Goal: Task Accomplishment & Management: Complete application form

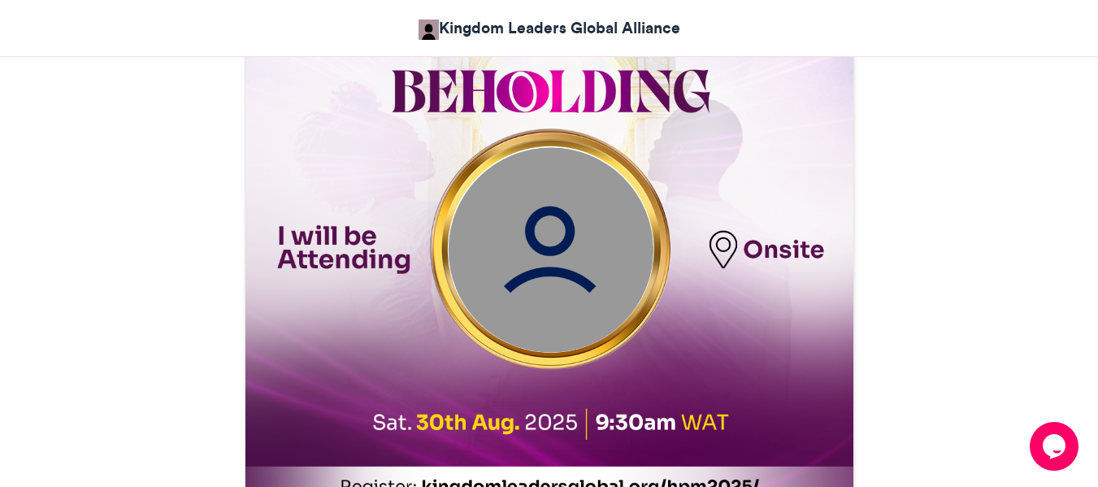
click at [569, 240] on img at bounding box center [550, 250] width 205 height 205
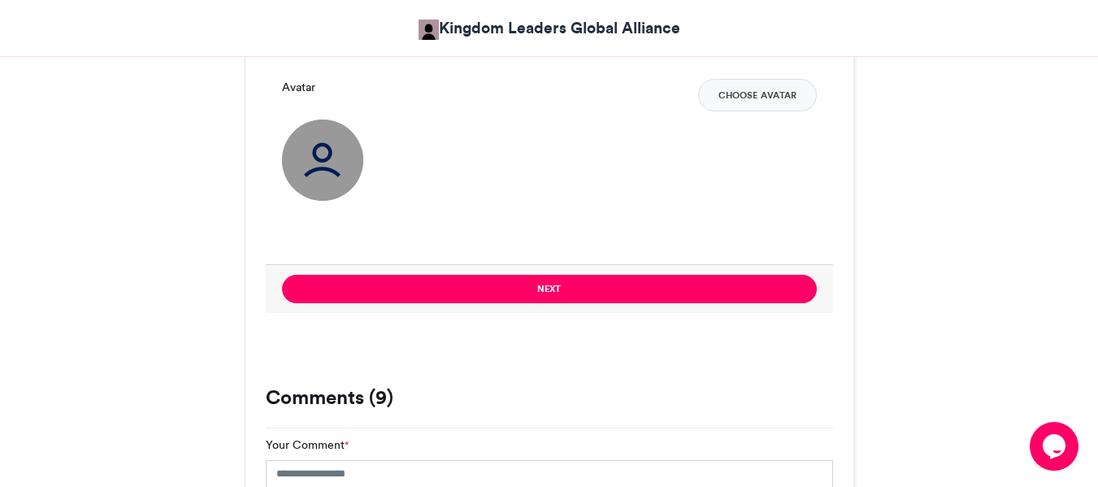
scroll to position [1200, 0]
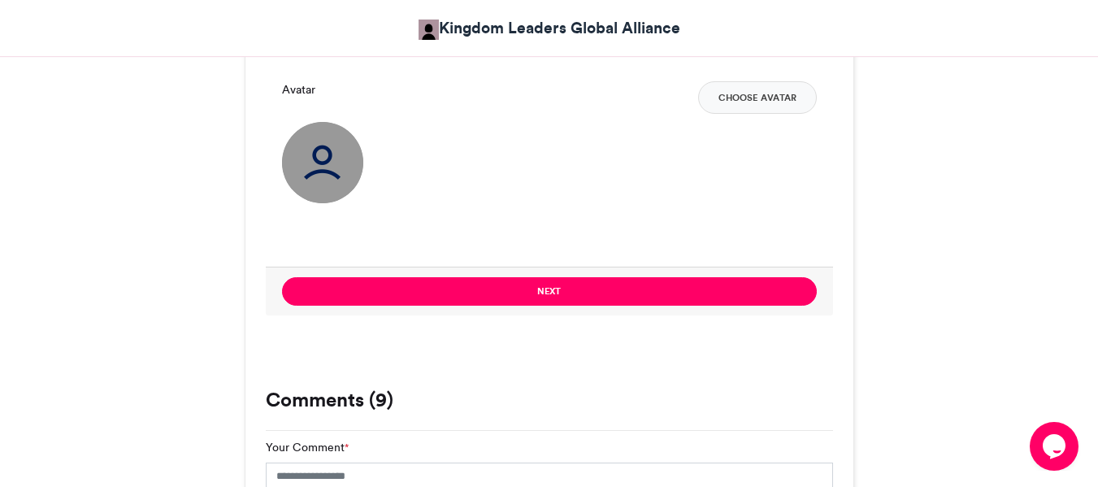
click at [342, 157] on img at bounding box center [322, 162] width 81 height 81
click at [314, 161] on img at bounding box center [322, 162] width 81 height 81
click at [733, 98] on button "Choose Avatar" at bounding box center [757, 97] width 119 height 33
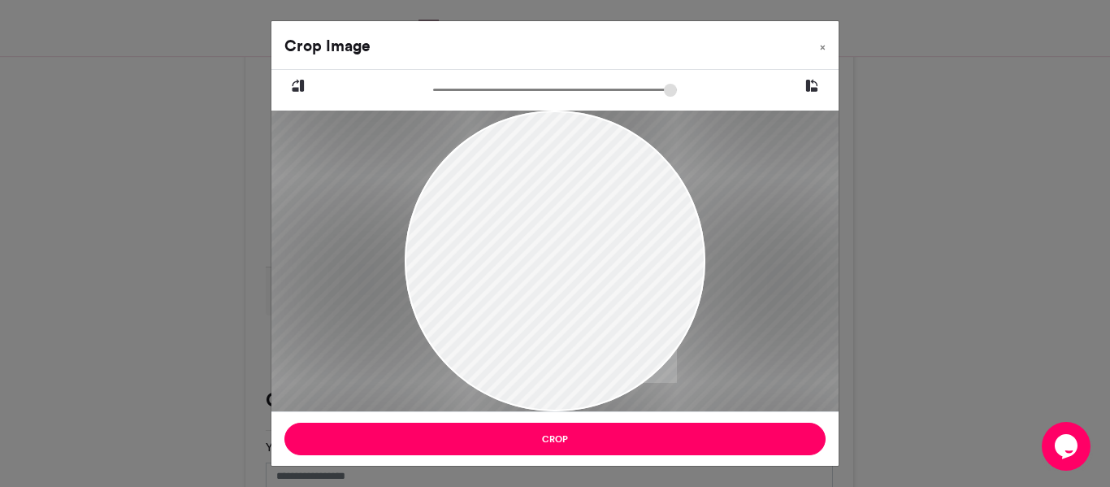
click at [494, 92] on input "zoom" at bounding box center [555, 89] width 244 height 15
click at [432, 89] on div at bounding box center [555, 92] width 426 height 20
click at [445, 89] on input "zoom" at bounding box center [555, 89] width 244 height 15
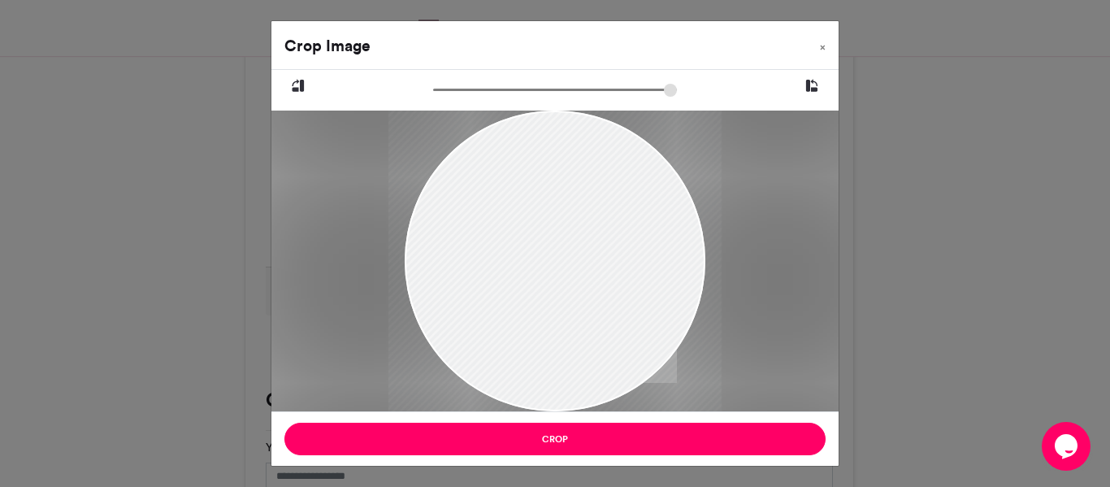
click at [432, 89] on div at bounding box center [555, 92] width 426 height 20
drag, startPoint x: 449, startPoint y: 85, endPoint x: 405, endPoint y: 87, distance: 44.0
type input "*****"
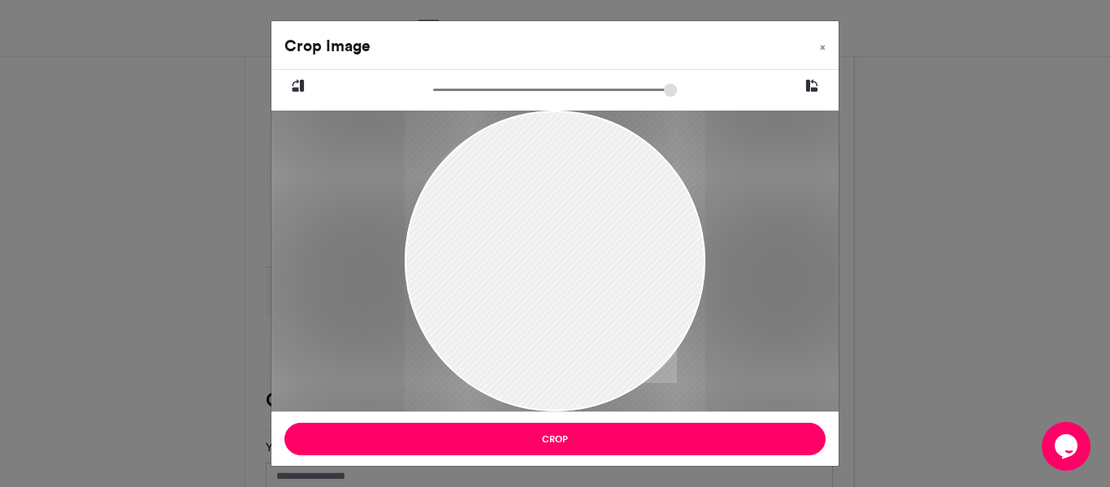
click at [433, 87] on input "zoom" at bounding box center [555, 89] width 244 height 15
drag, startPoint x: 479, startPoint y: 188, endPoint x: 445, endPoint y: 171, distance: 37.8
click at [445, 171] on div at bounding box center [555, 261] width 301 height 614
drag, startPoint x: 462, startPoint y: 179, endPoint x: 566, endPoint y: 206, distance: 107.6
click at [566, 206] on div at bounding box center [555, 286] width 301 height 614
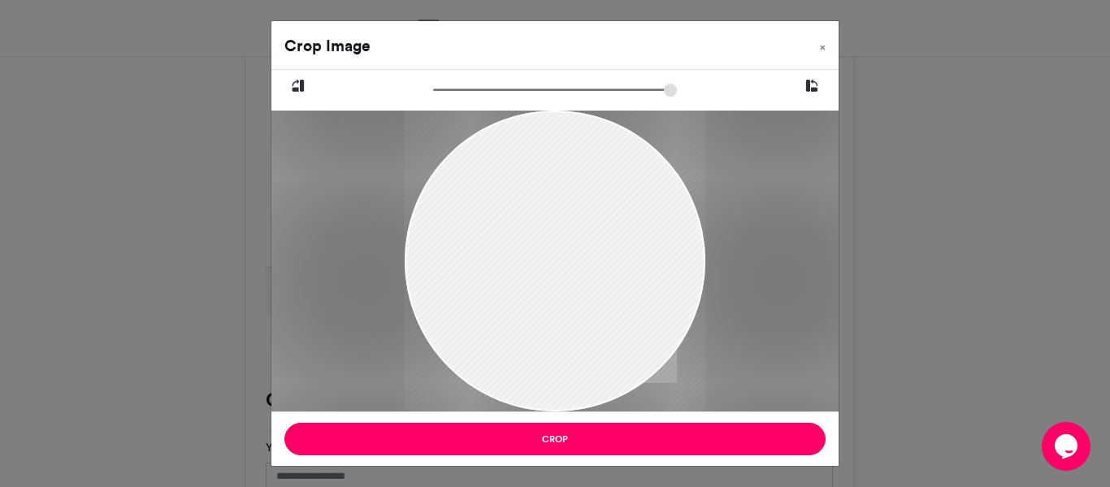
drag, startPoint x: 565, startPoint y: 210, endPoint x: 563, endPoint y: 218, distance: 8.3
click at [563, 218] on div at bounding box center [555, 296] width 301 height 614
drag, startPoint x: 600, startPoint y: 218, endPoint x: 519, endPoint y: 172, distance: 92.4
click at [519, 172] on div at bounding box center [555, 247] width 301 height 614
drag, startPoint x: 535, startPoint y: 186, endPoint x: 537, endPoint y: 213, distance: 26.9
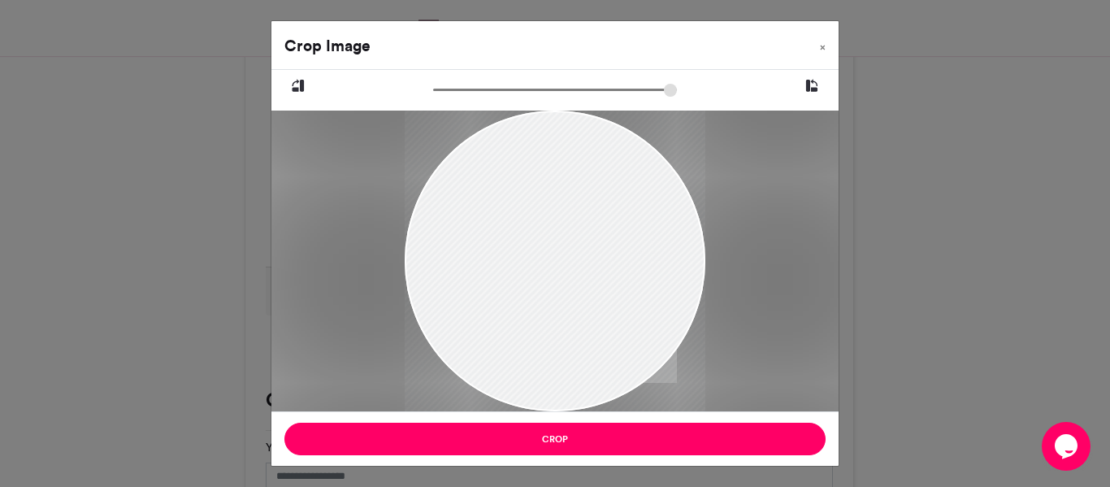
click at [537, 213] on div at bounding box center [555, 278] width 301 height 614
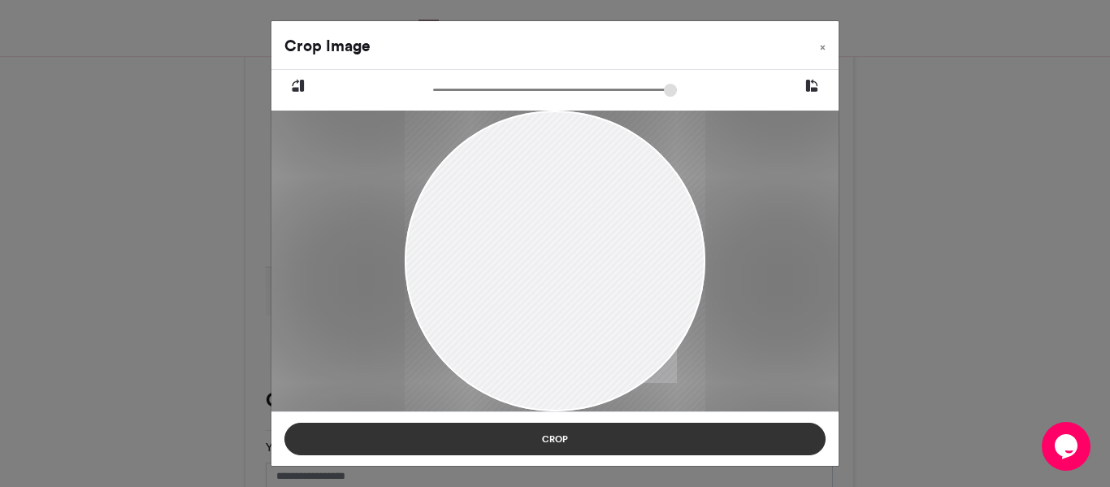
click at [562, 443] on button "Crop" at bounding box center [554, 439] width 541 height 33
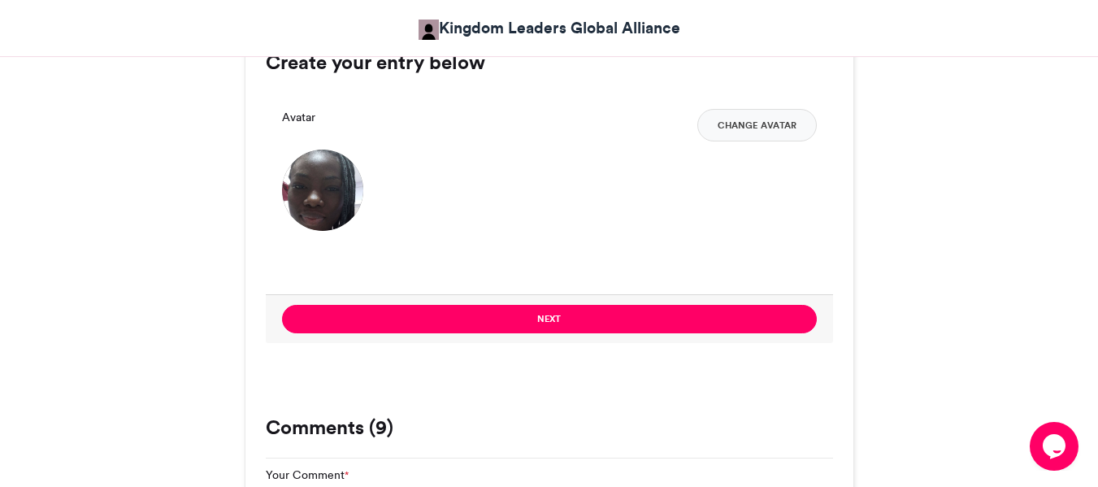
scroll to position [1171, 0]
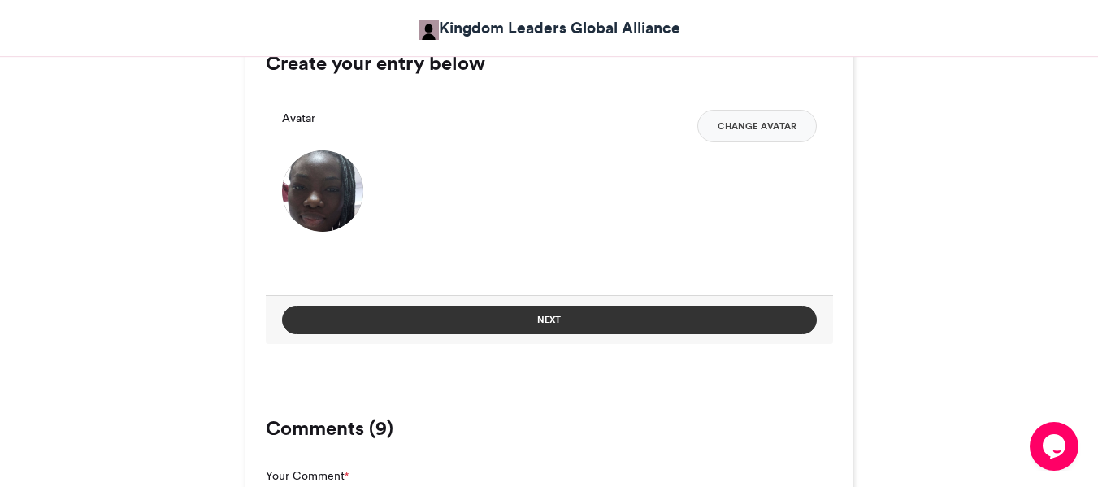
click at [579, 310] on button "Next" at bounding box center [549, 320] width 535 height 28
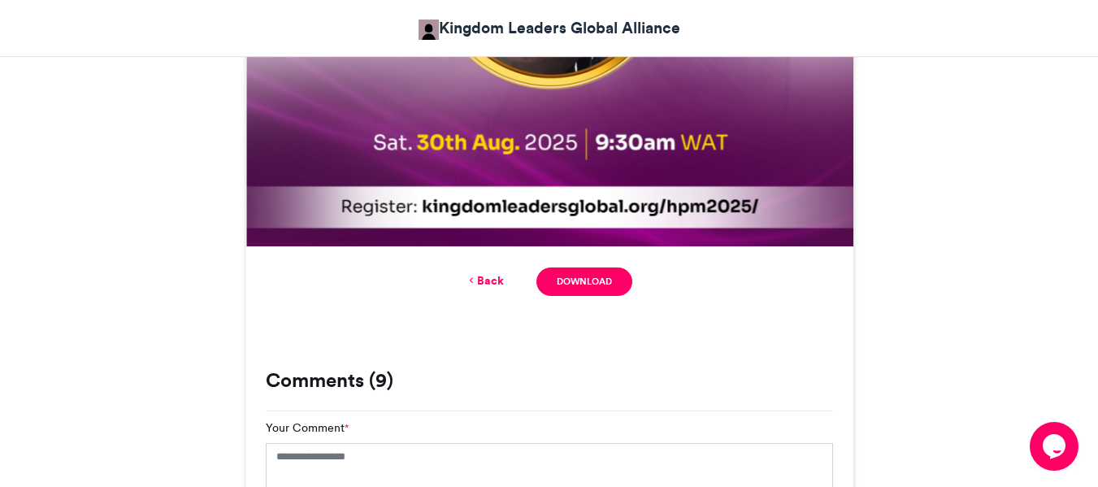
scroll to position [956, 0]
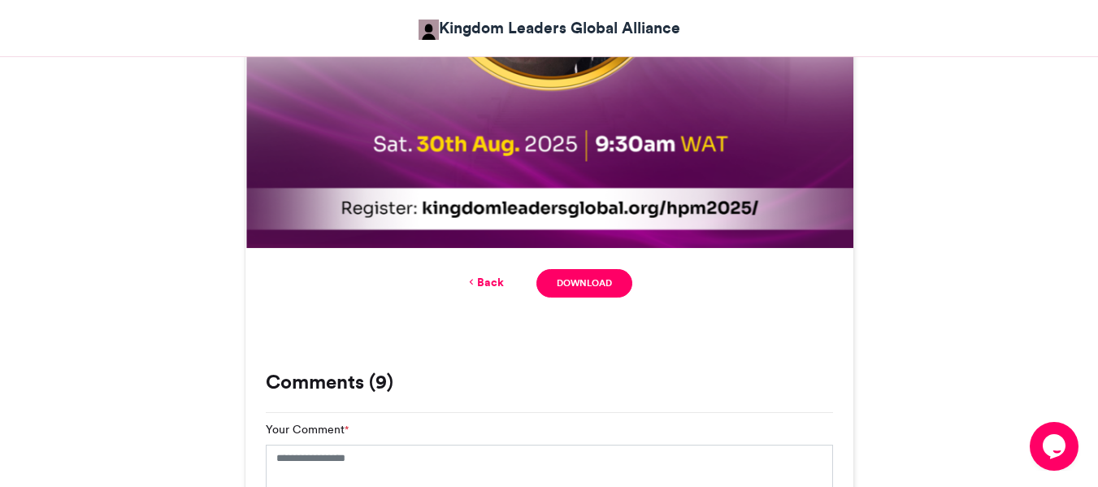
click at [485, 280] on link "Back" at bounding box center [485, 282] width 38 height 17
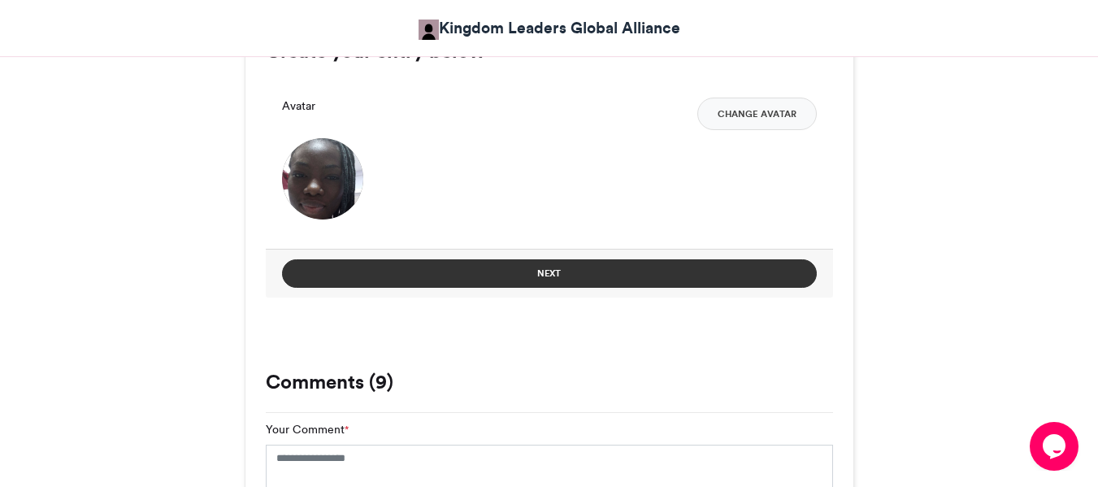
click at [473, 280] on button "Next" at bounding box center [549, 273] width 535 height 28
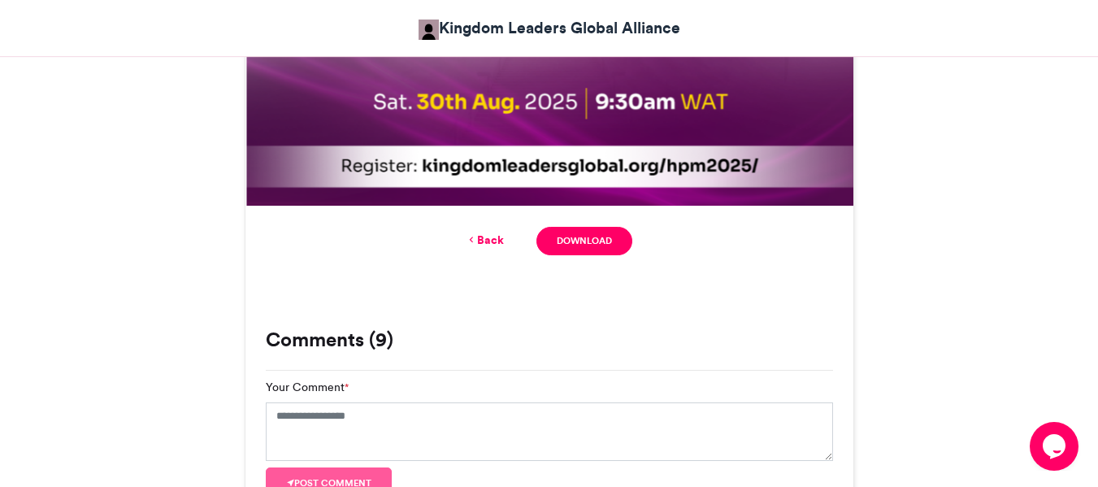
scroll to position [999, 0]
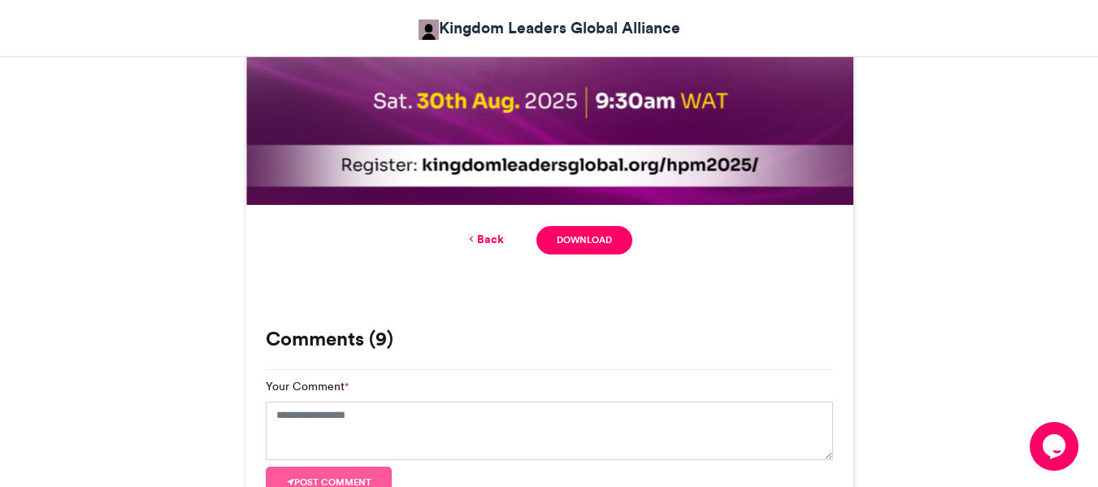
click at [488, 233] on link "Back" at bounding box center [485, 239] width 38 height 17
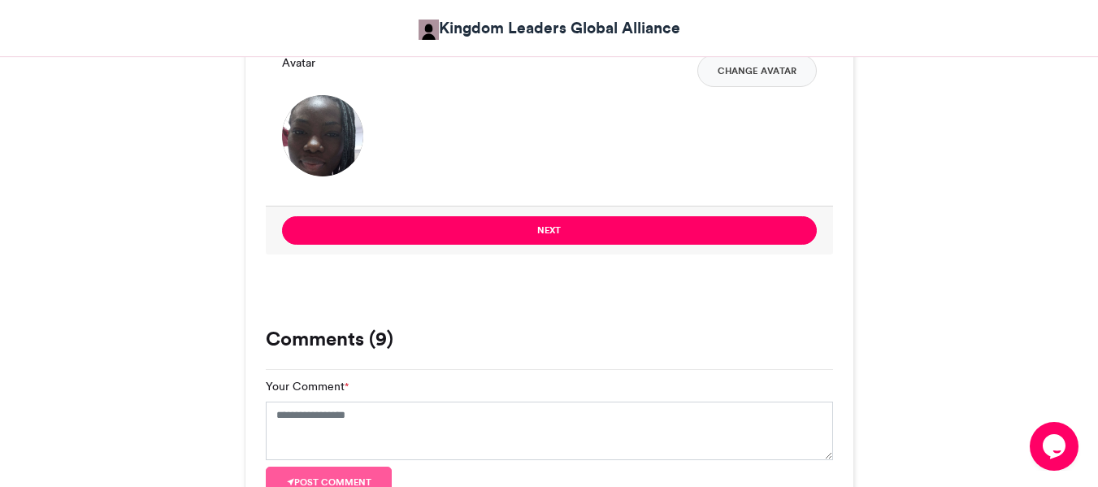
scroll to position [1083, 0]
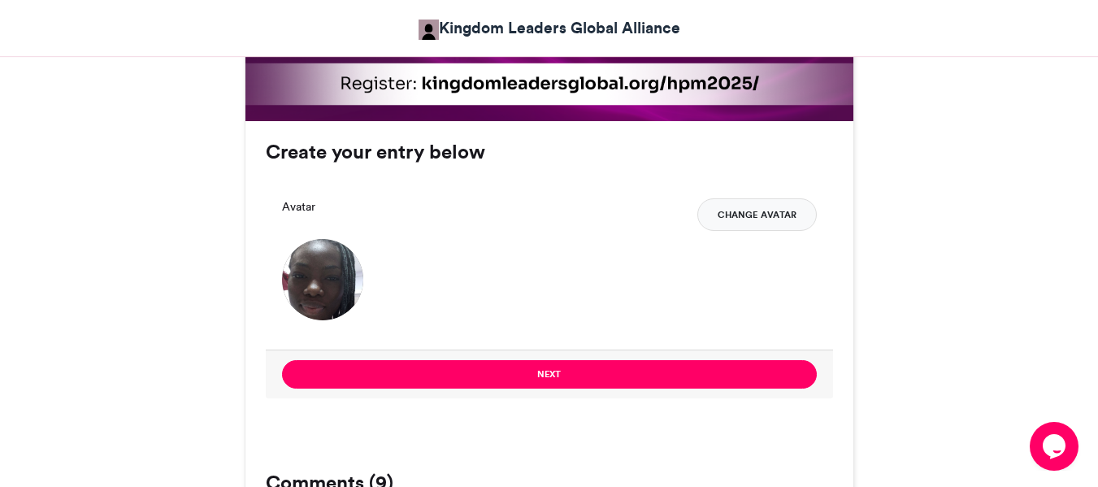
click at [752, 221] on button "Change Avatar" at bounding box center [756, 214] width 119 height 33
